Goal: Use online tool/utility: Use online tool/utility

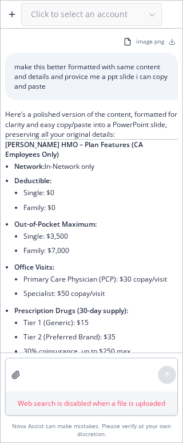
scroll to position [336, 0]
